Goal: Information Seeking & Learning: Find specific fact

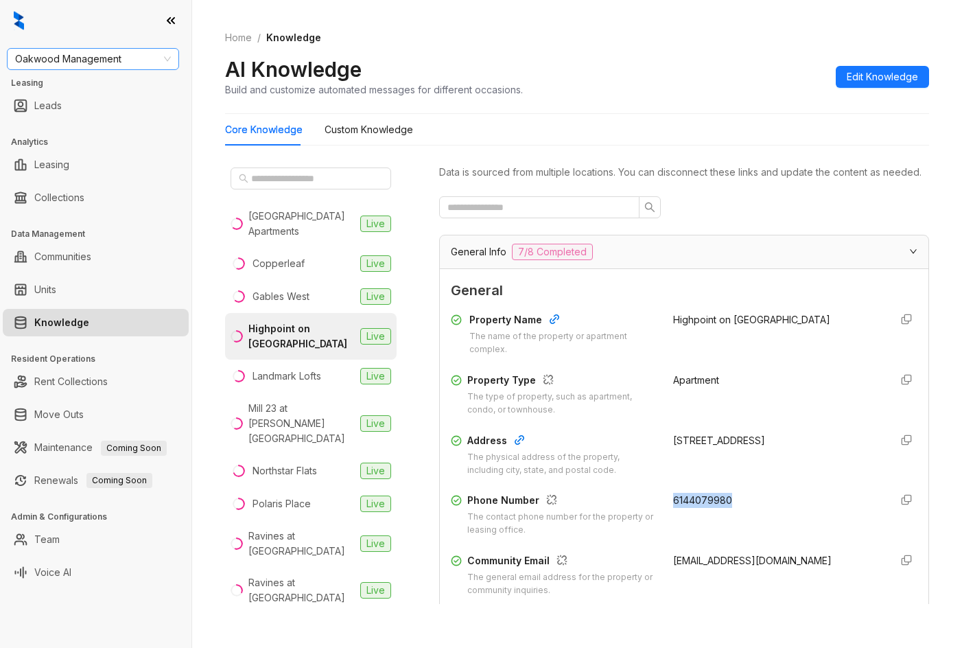
drag, startPoint x: 0, startPoint y: 0, endPoint x: 107, endPoint y: 60, distance: 123.0
click at [106, 63] on span "Oakwood Management" at bounding box center [93, 59] width 156 height 21
type input "******"
click at [90, 80] on div "United Apartment Group" at bounding box center [93, 86] width 150 height 15
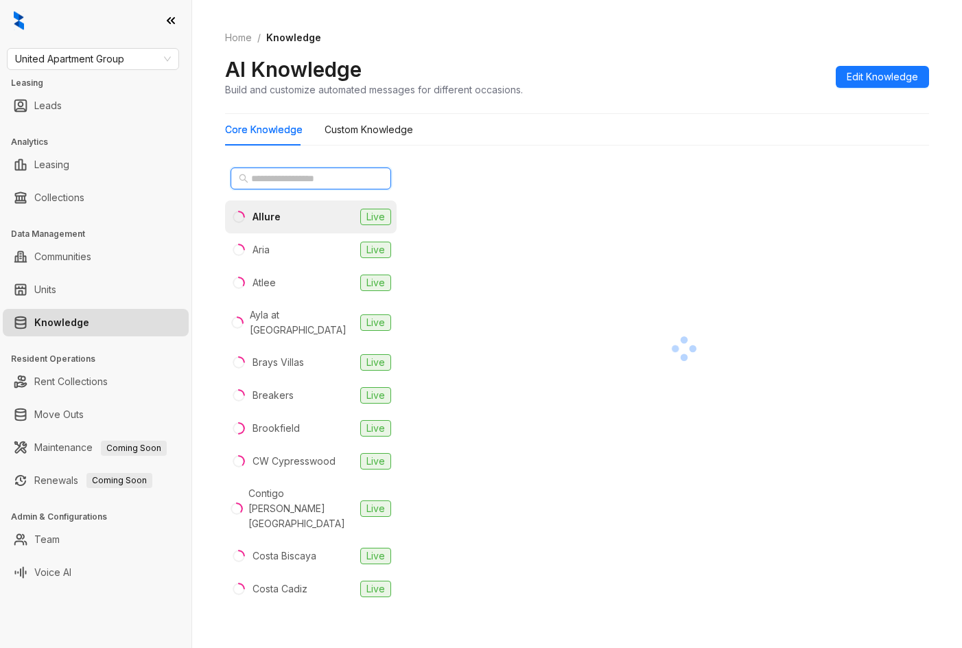
click at [264, 181] on input "text" at bounding box center [311, 178] width 121 height 15
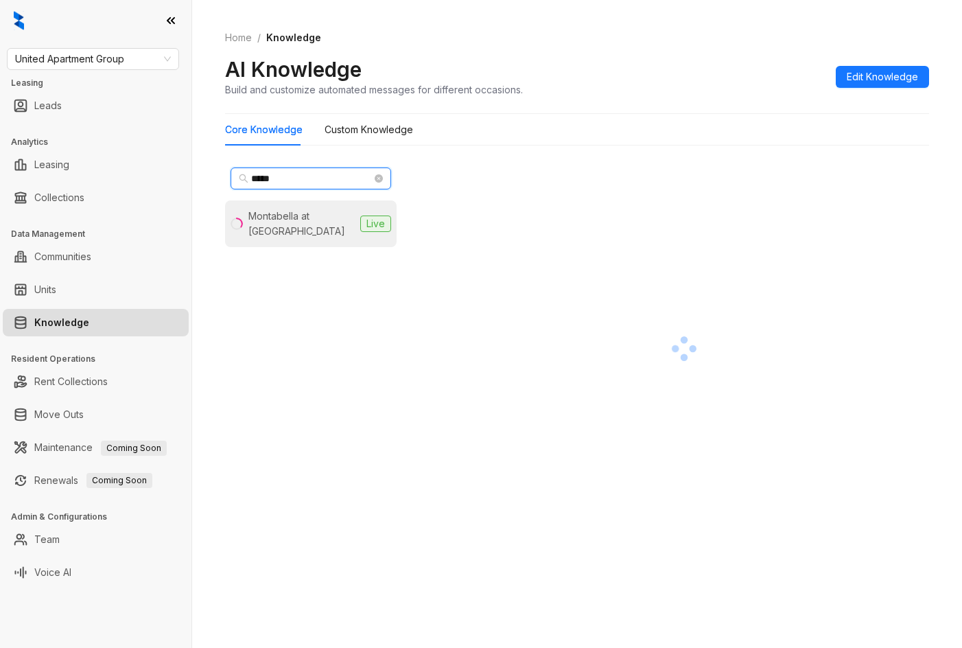
type input "*****"
click at [285, 213] on div "Montabella at [GEOGRAPHIC_DATA]" at bounding box center [302, 224] width 106 height 30
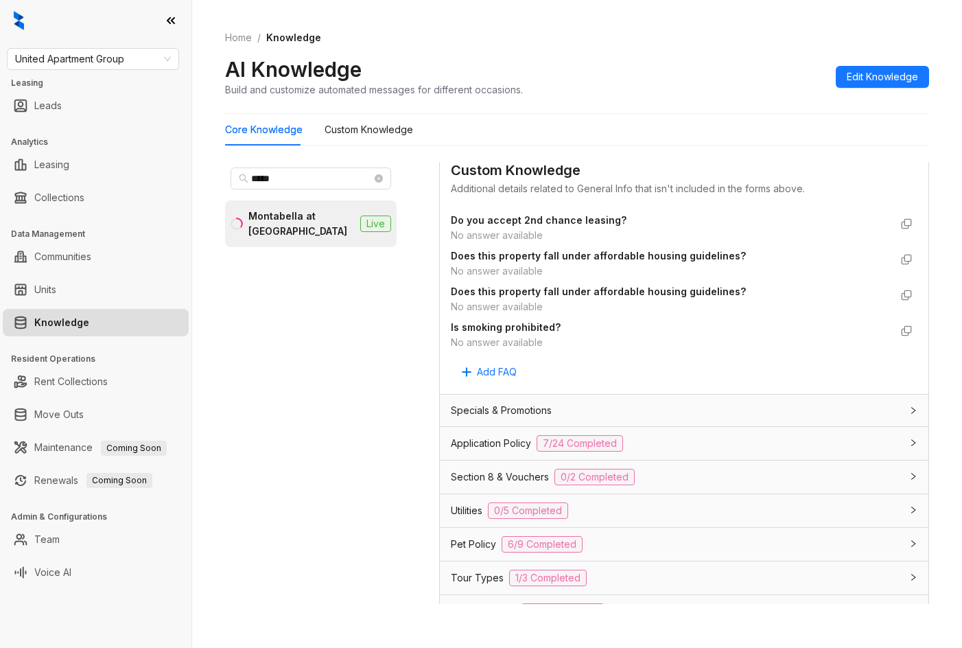
scroll to position [892, 0]
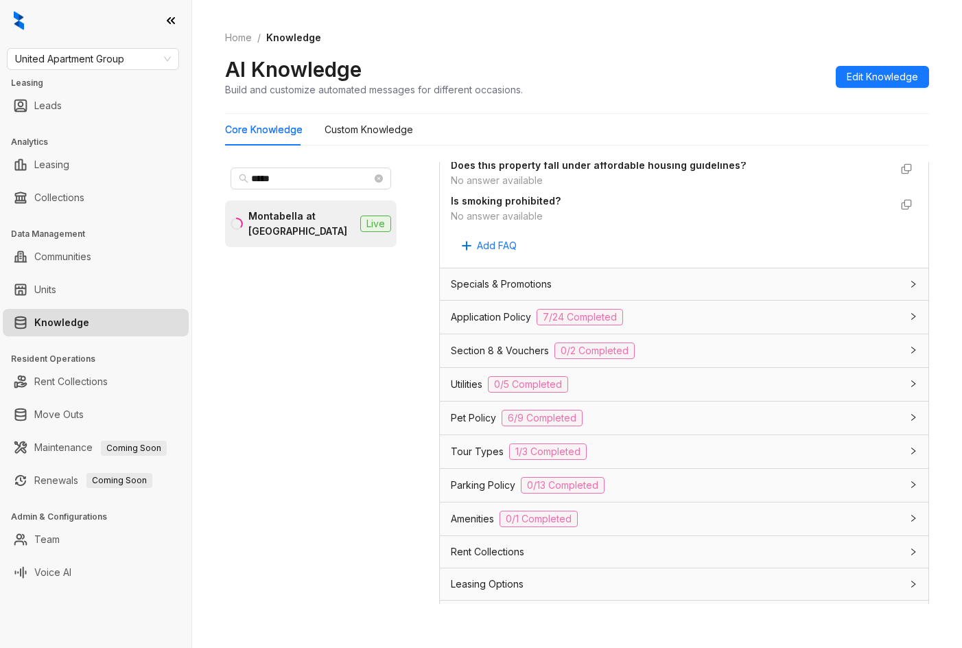
click at [638, 325] on div "Application Policy 7/24 Completed" at bounding box center [676, 317] width 450 height 16
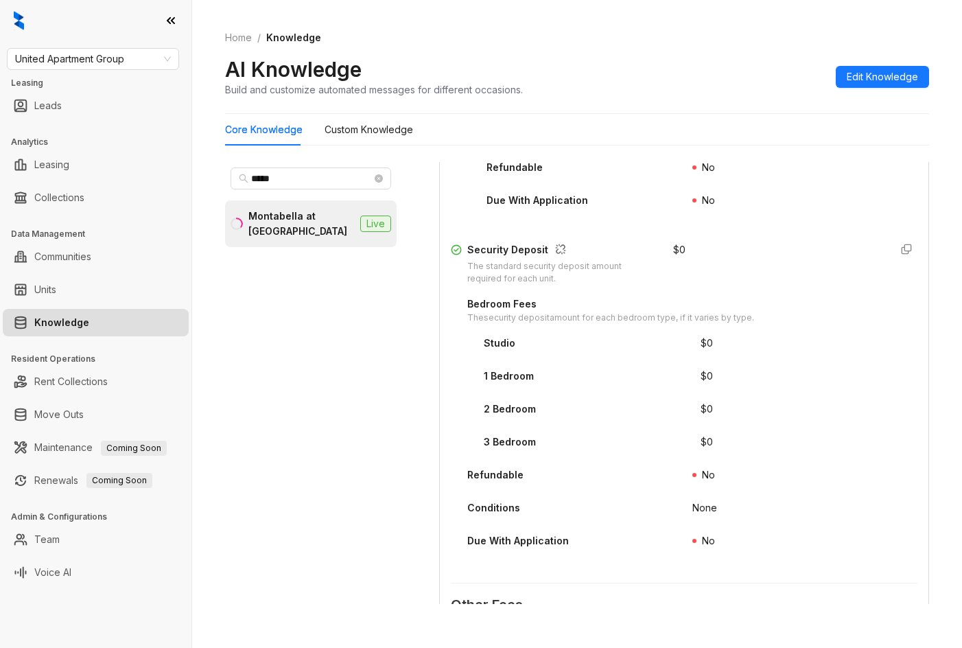
scroll to position [1579, 0]
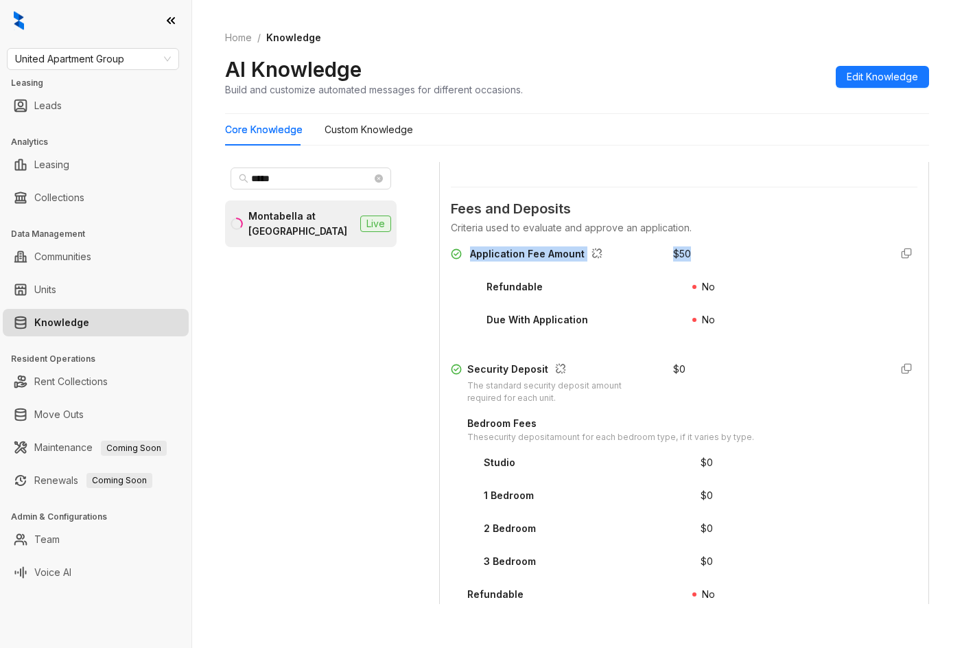
drag, startPoint x: 470, startPoint y: 272, endPoint x: 738, endPoint y: 271, distance: 267.7
click at [738, 268] on div "Application Fee Amount $ 50" at bounding box center [684, 257] width 467 height 22
copy div "Application Fee Amount $ 50"
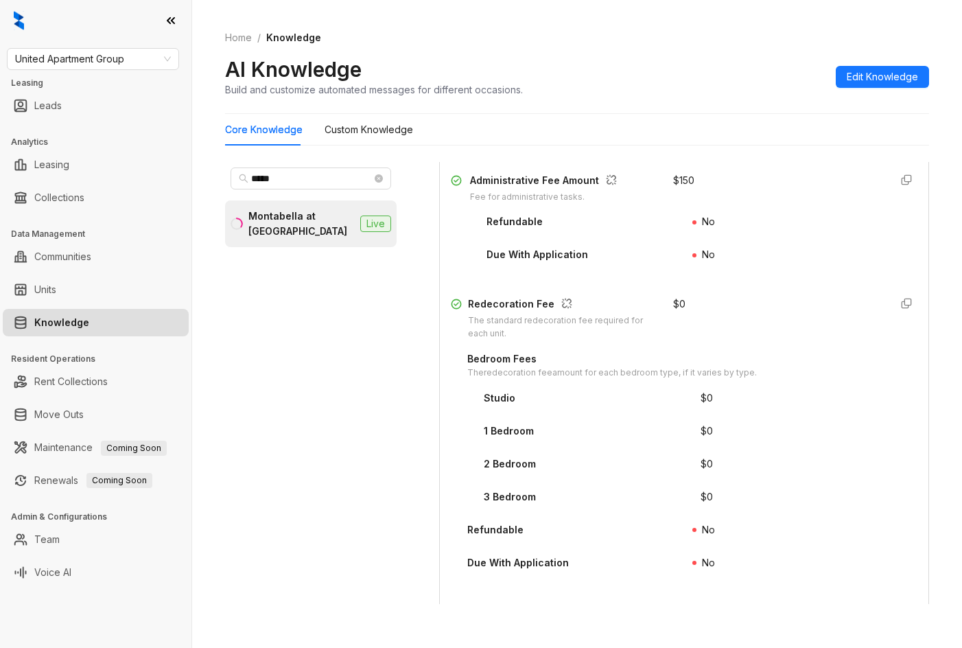
scroll to position [2128, 0]
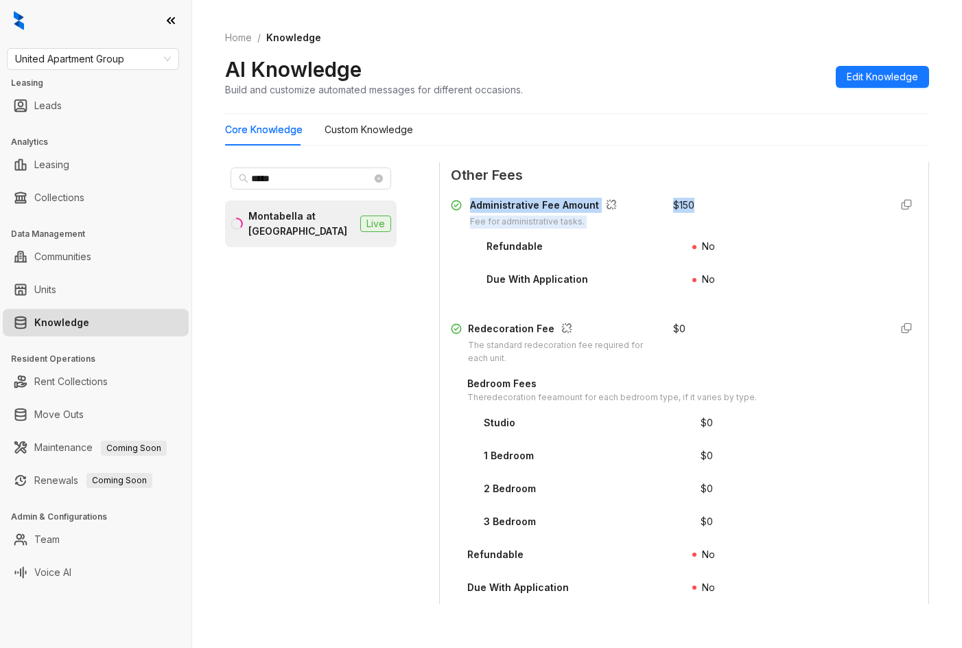
drag, startPoint x: 469, startPoint y: 221, endPoint x: 695, endPoint y: 220, distance: 226.5
click at [695, 220] on div "Administrative Fee Amount Fee for administrative tasks. $ 150" at bounding box center [684, 213] width 467 height 31
copy div "Administrative Fee Amount Fee for administrative tasks. $ 150"
